Goal: Register for event/course

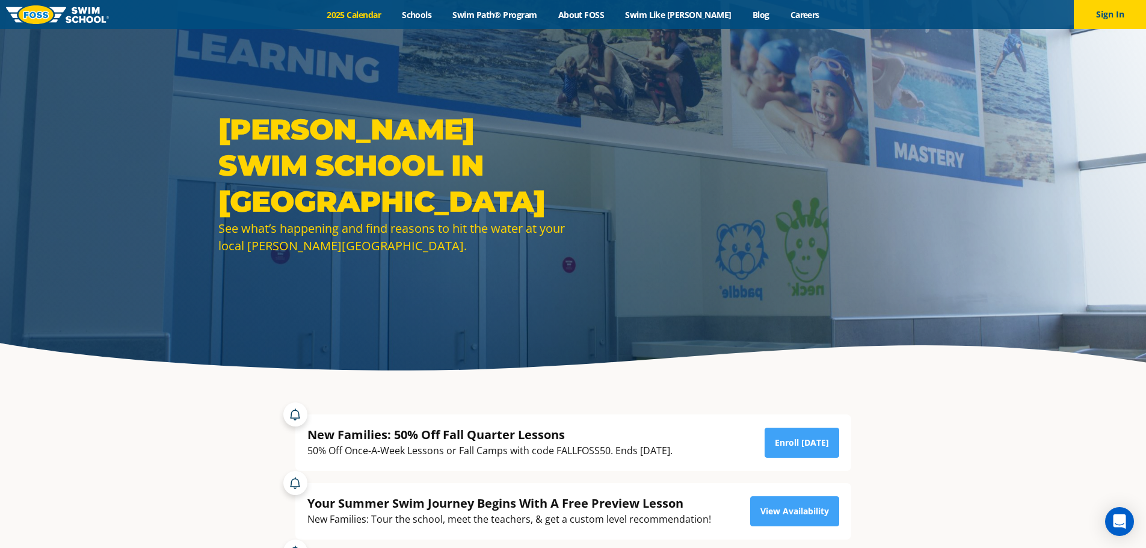
click at [367, 16] on link "2025 Calendar" at bounding box center [353, 14] width 75 height 11
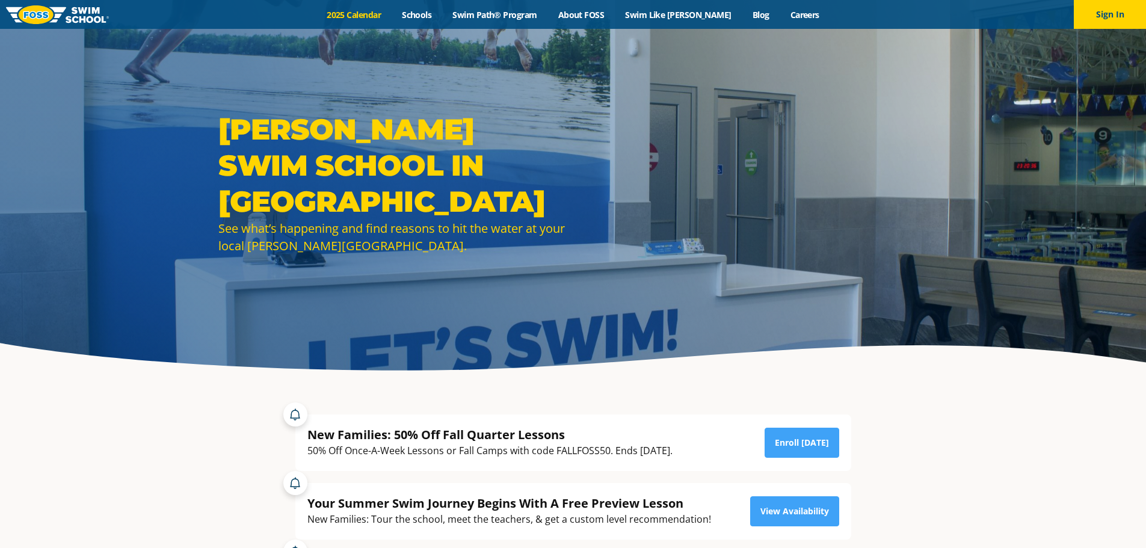
click at [372, 19] on link "2025 Calendar" at bounding box center [353, 14] width 75 height 11
click at [1097, 8] on button "Sign In" at bounding box center [1110, 14] width 72 height 29
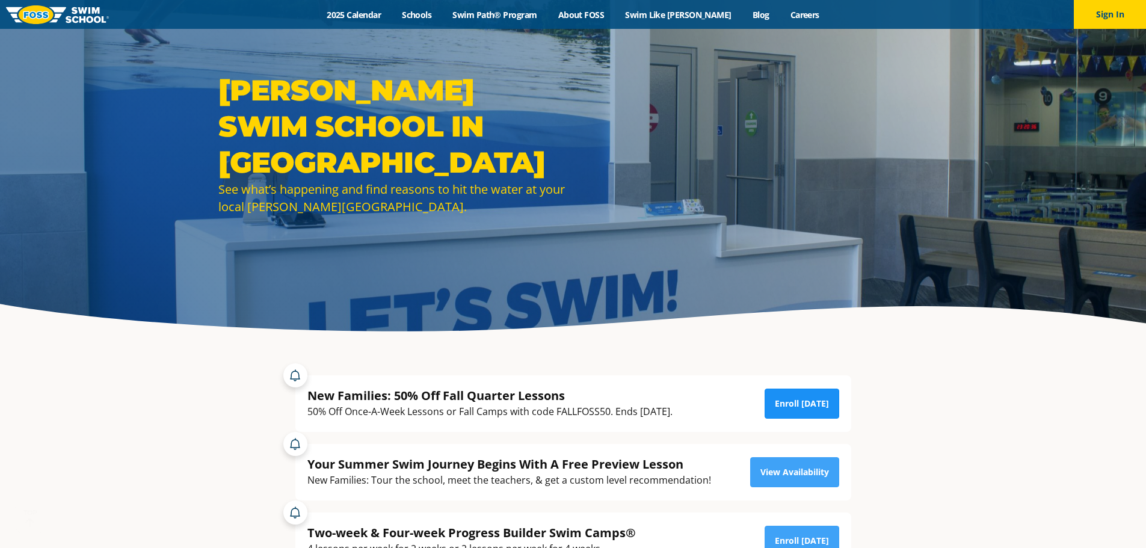
scroll to position [60, 0]
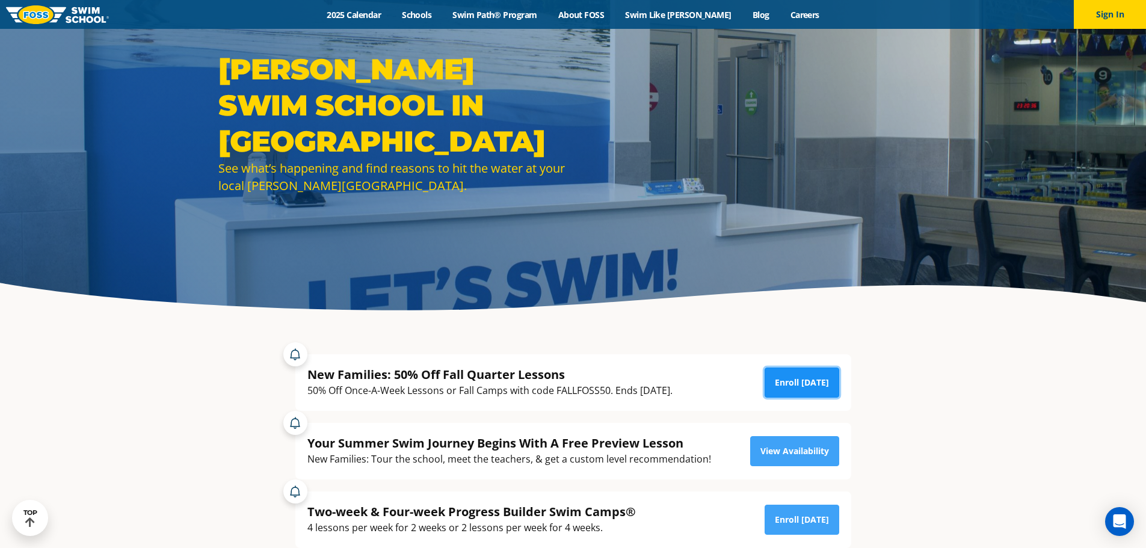
click at [796, 385] on link "Enroll [DATE]" at bounding box center [802, 383] width 75 height 30
